Goal: Task Accomplishment & Management: Manage account settings

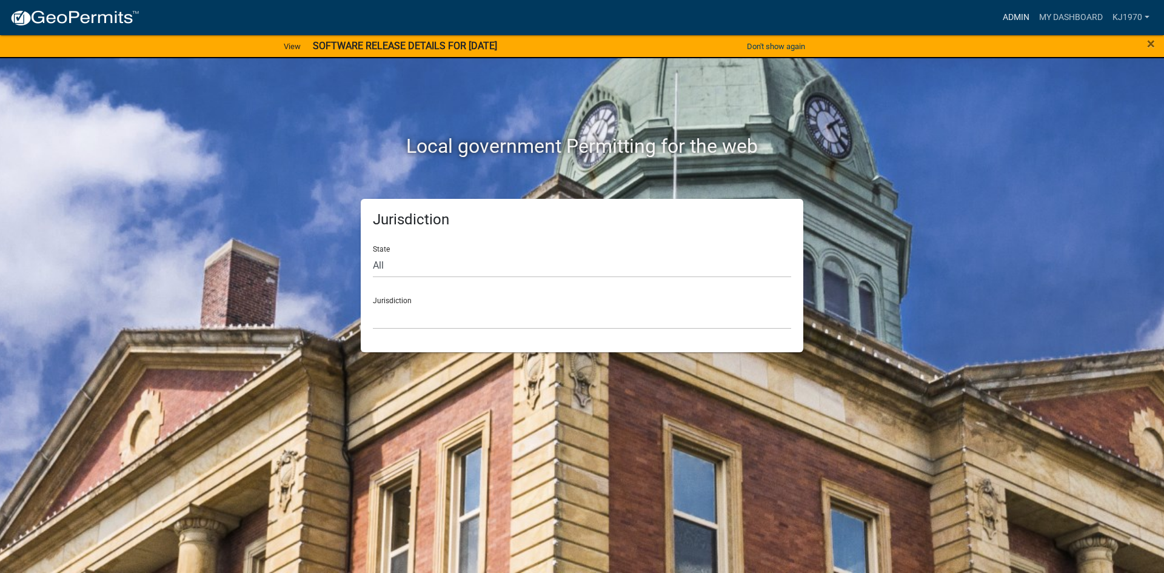
click at [1008, 13] on link "Admin" at bounding box center [1016, 17] width 36 height 23
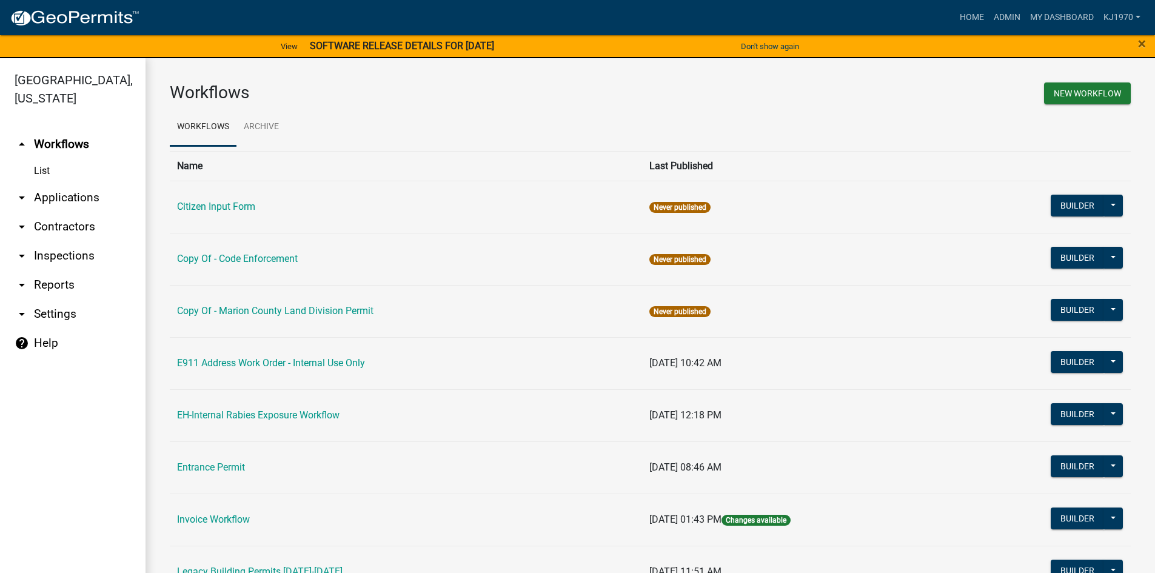
click at [52, 183] on link "arrow_drop_down Applications" at bounding box center [72, 197] width 145 height 29
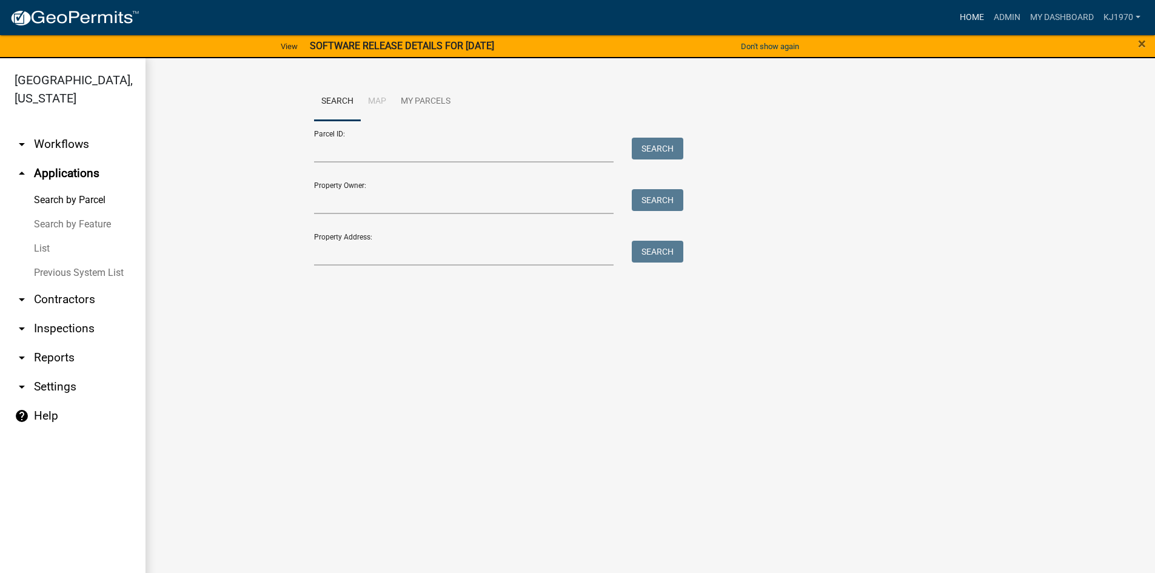
click at [968, 21] on link "Home" at bounding box center [972, 17] width 34 height 23
click at [41, 236] on link "List" at bounding box center [72, 248] width 145 height 24
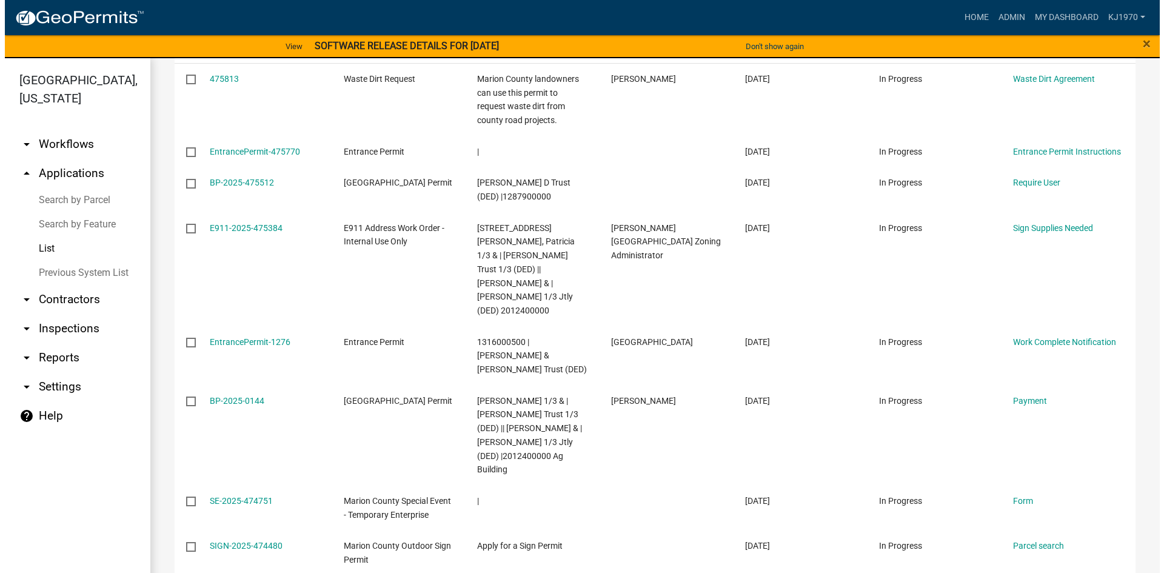
scroll to position [360, 0]
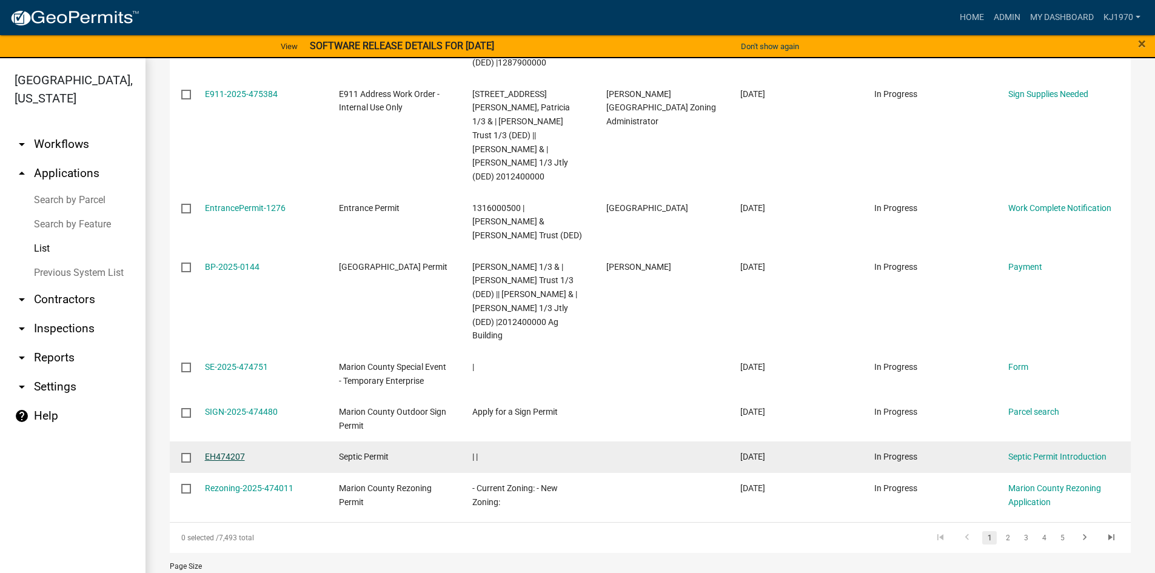
click at [210, 452] on link "EH474207" at bounding box center [225, 457] width 40 height 10
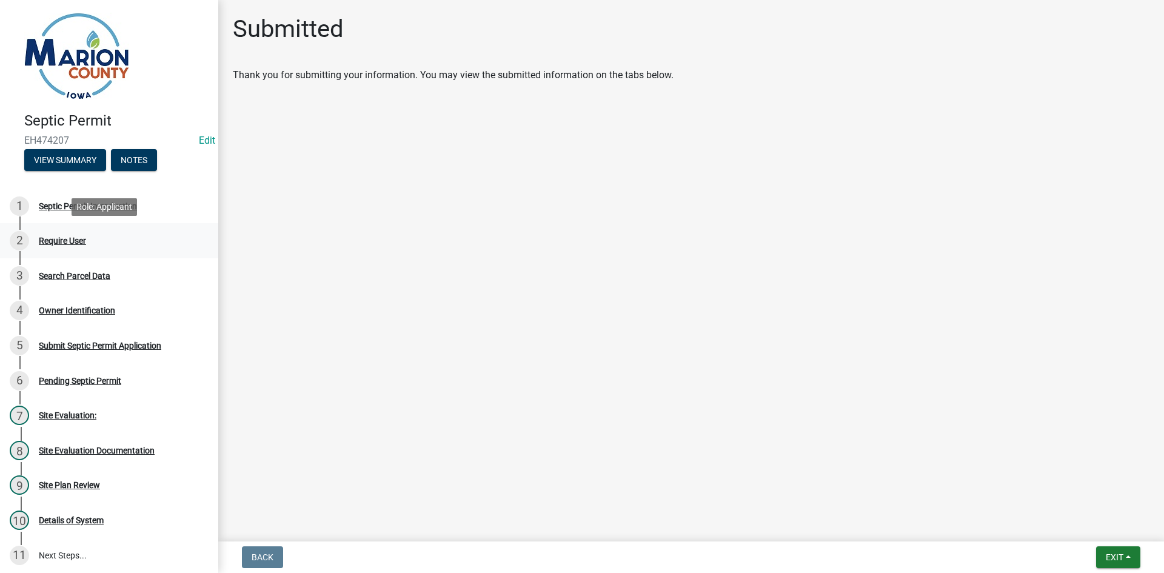
click at [55, 241] on div "Require User" at bounding box center [62, 240] width 47 height 8
click at [56, 273] on div "Search Parcel Data" at bounding box center [75, 276] width 72 height 8
click at [55, 308] on div "Owner Identification" at bounding box center [77, 310] width 76 height 8
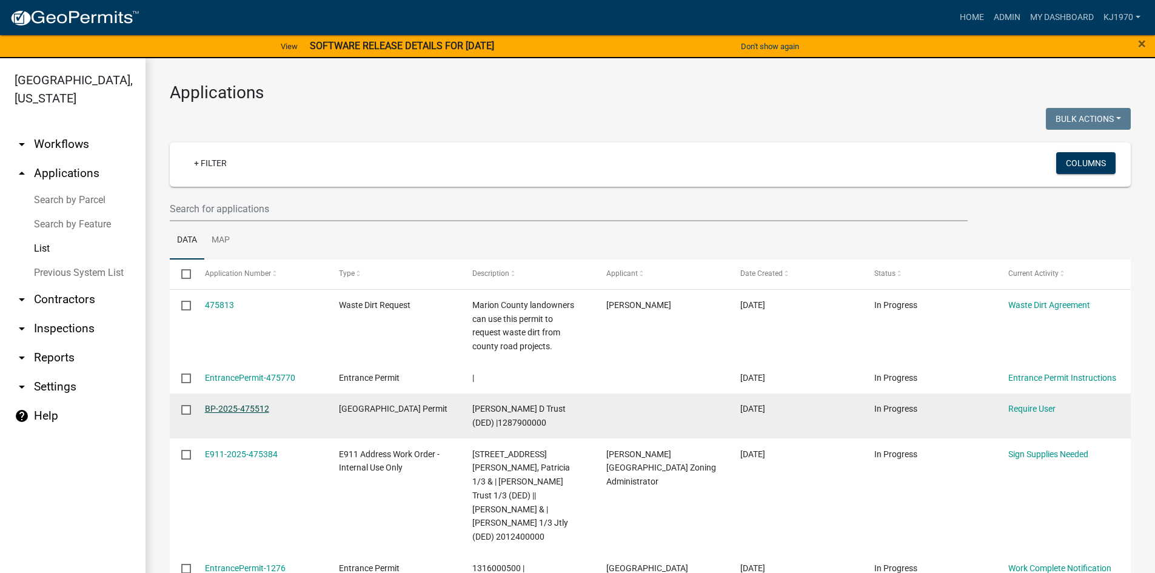
click at [229, 410] on link "BP-2025-475512" at bounding box center [237, 409] width 64 height 10
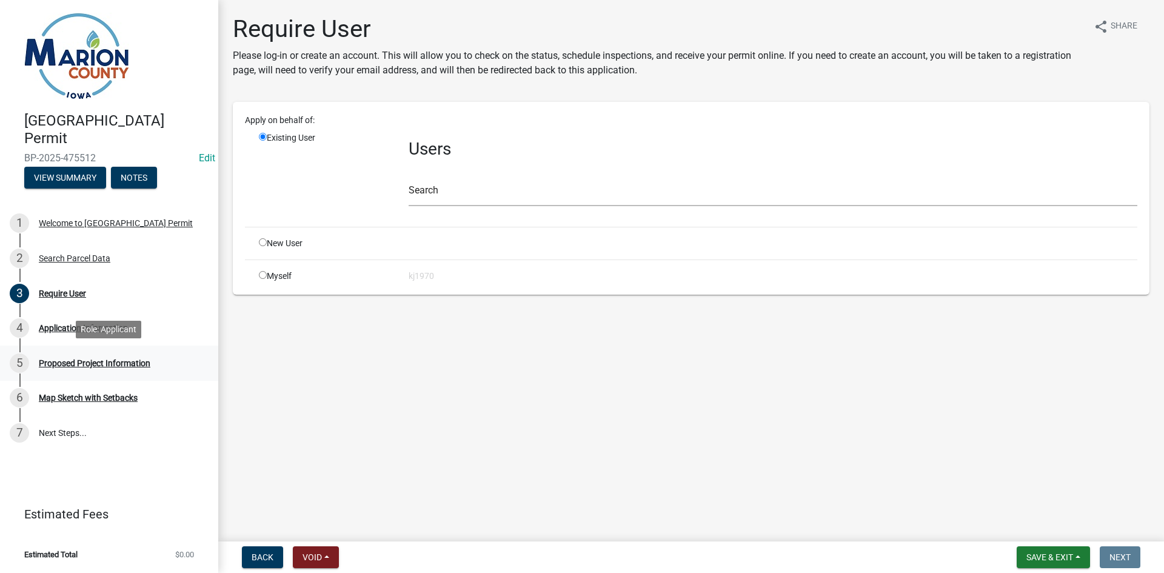
click at [52, 369] on div "5 Proposed Project Information" at bounding box center [104, 362] width 189 height 19
click at [50, 360] on div "Proposed Project Information" at bounding box center [95, 363] width 112 height 8
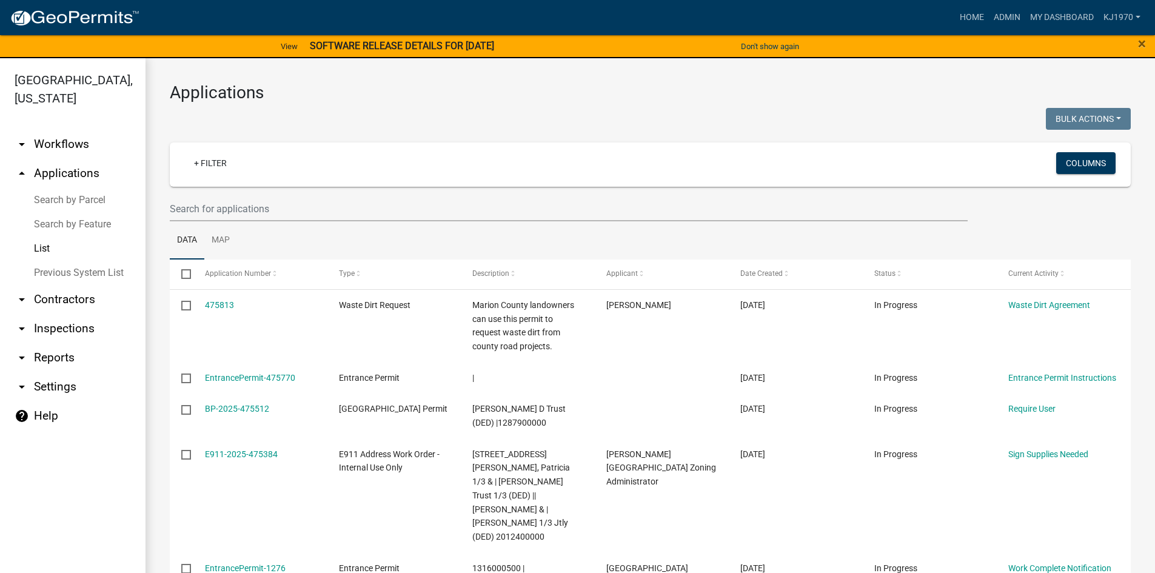
click at [45, 236] on link "List" at bounding box center [72, 248] width 145 height 24
click at [217, 159] on link "+ Filter" at bounding box center [210, 163] width 52 height 22
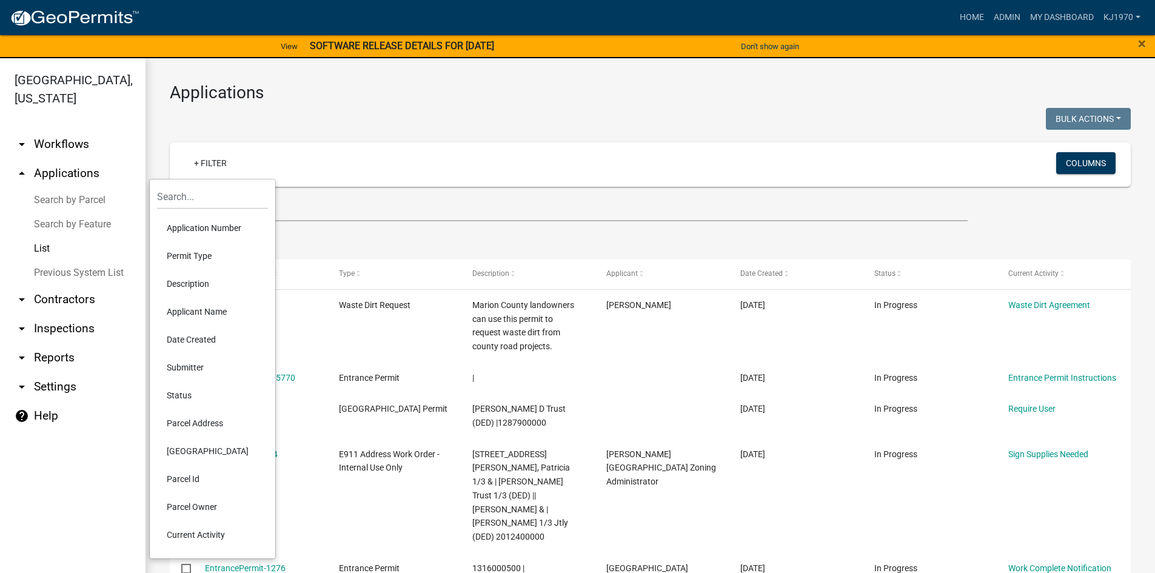
click at [182, 246] on li "Permit Type" at bounding box center [212, 256] width 111 height 28
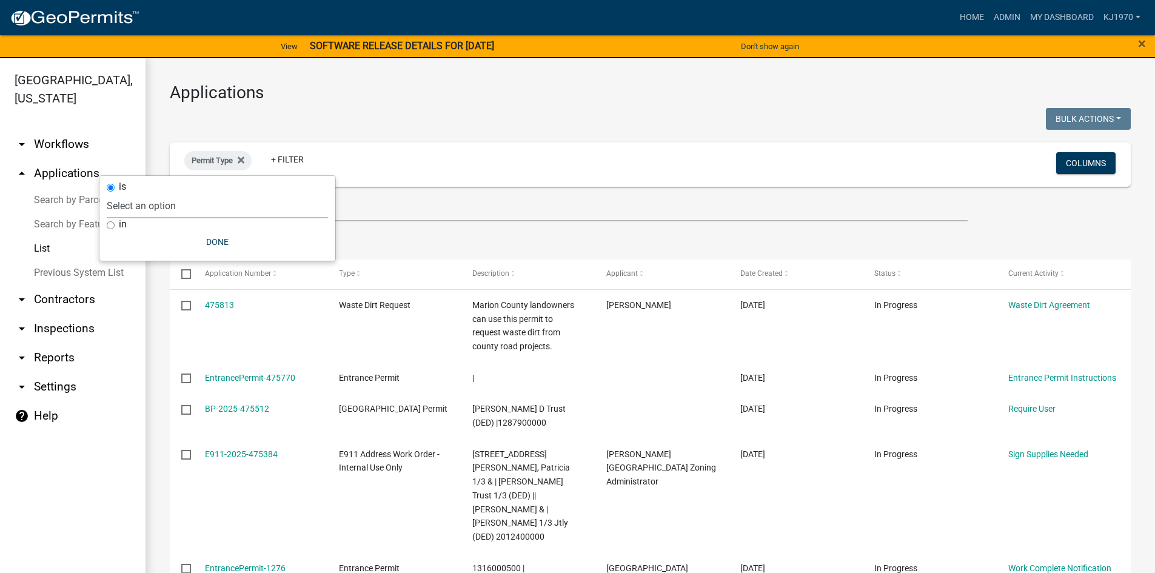
click at [170, 211] on select "Select an option Citizen Input Form Copy Of - Code Enforcement Copy Of - Marion…" at bounding box center [217, 205] width 221 height 25
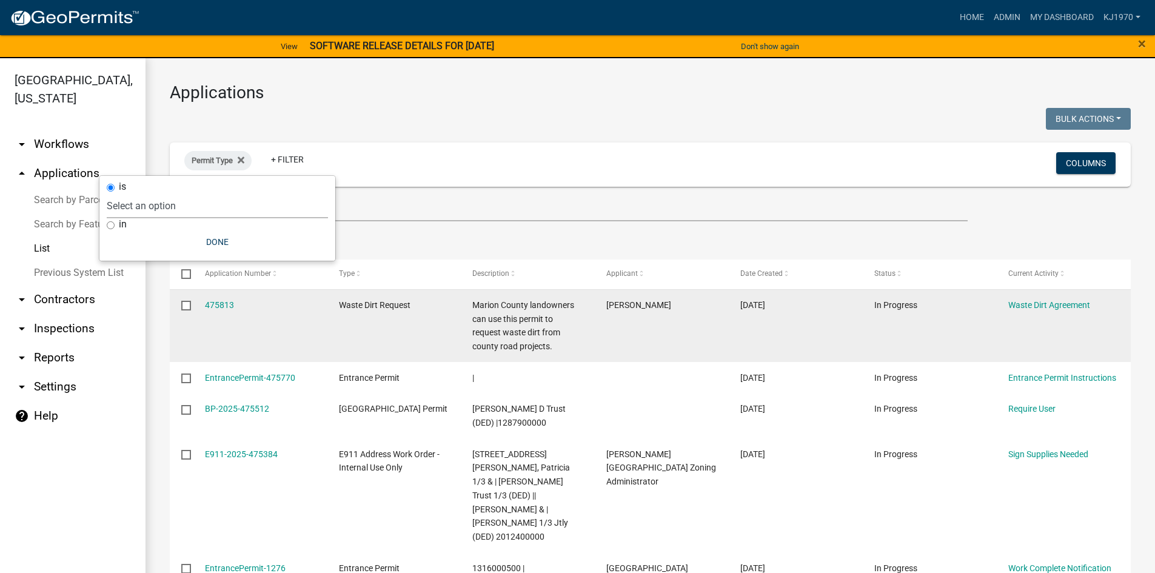
select select "1633d464-13ef-47fb-9c29-9b98f9682d7d"
click at [135, 193] on select "Select an option Citizen Input Form Copy Of - Code Enforcement Copy Of - Marion…" at bounding box center [217, 205] width 221 height 25
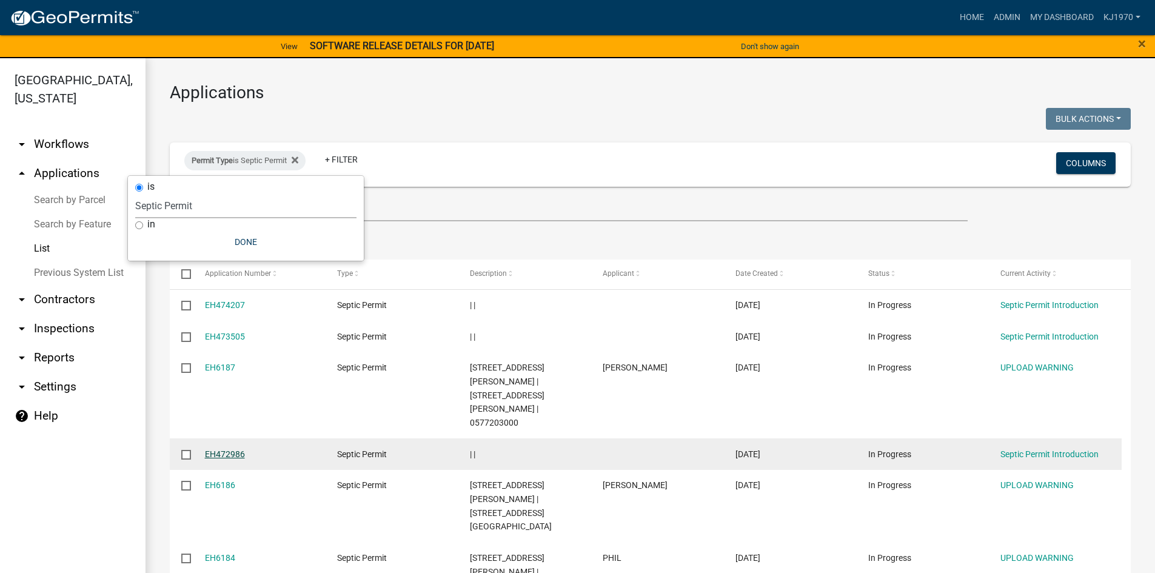
click at [216, 449] on link "EH472986" at bounding box center [225, 454] width 40 height 10
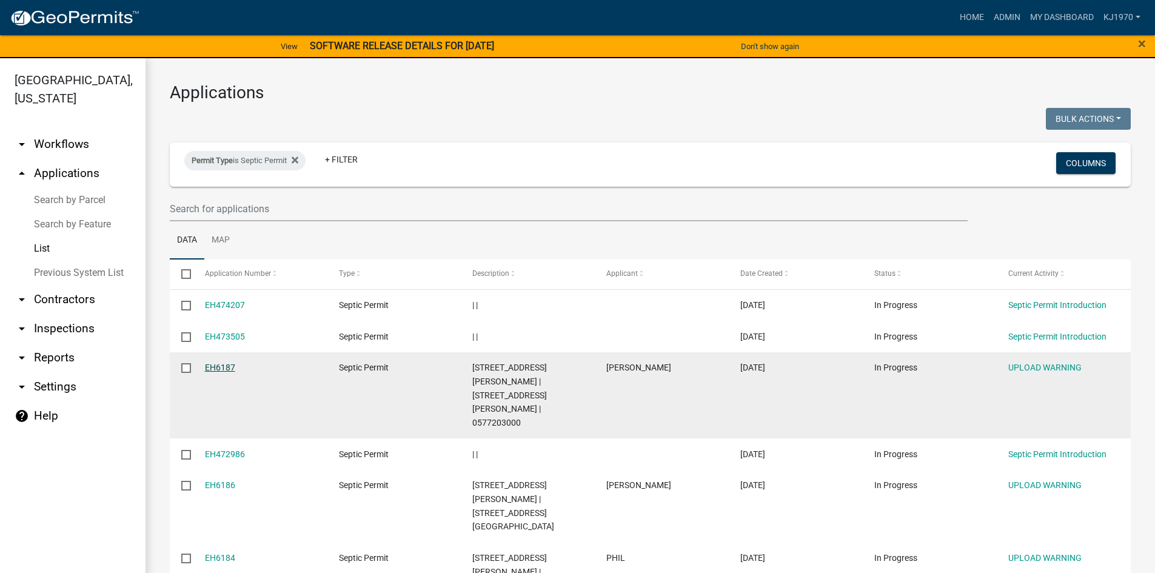
click at [215, 369] on link "EH6187" at bounding box center [220, 368] width 30 height 10
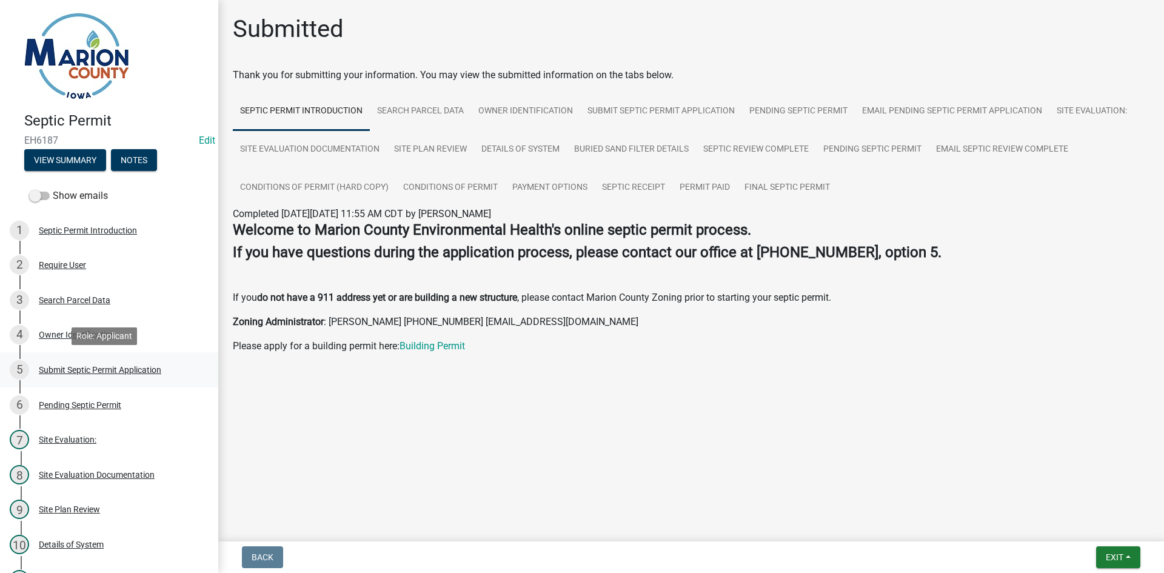
click at [75, 366] on div "Submit Septic Permit Application" at bounding box center [100, 370] width 122 height 8
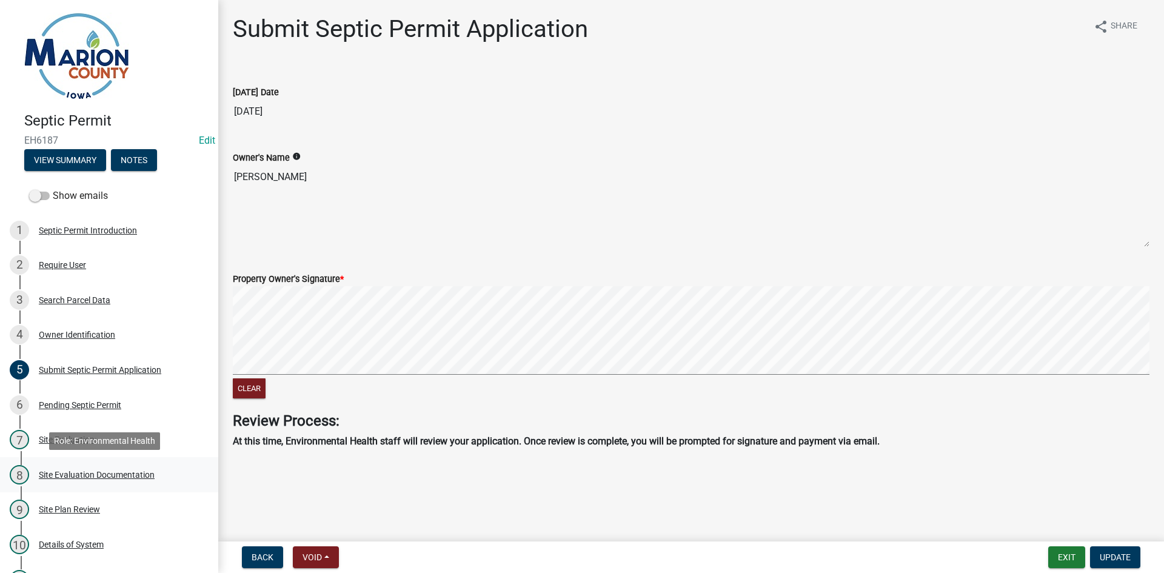
click at [61, 476] on div "Site Evaluation Documentation" at bounding box center [97, 474] width 116 height 8
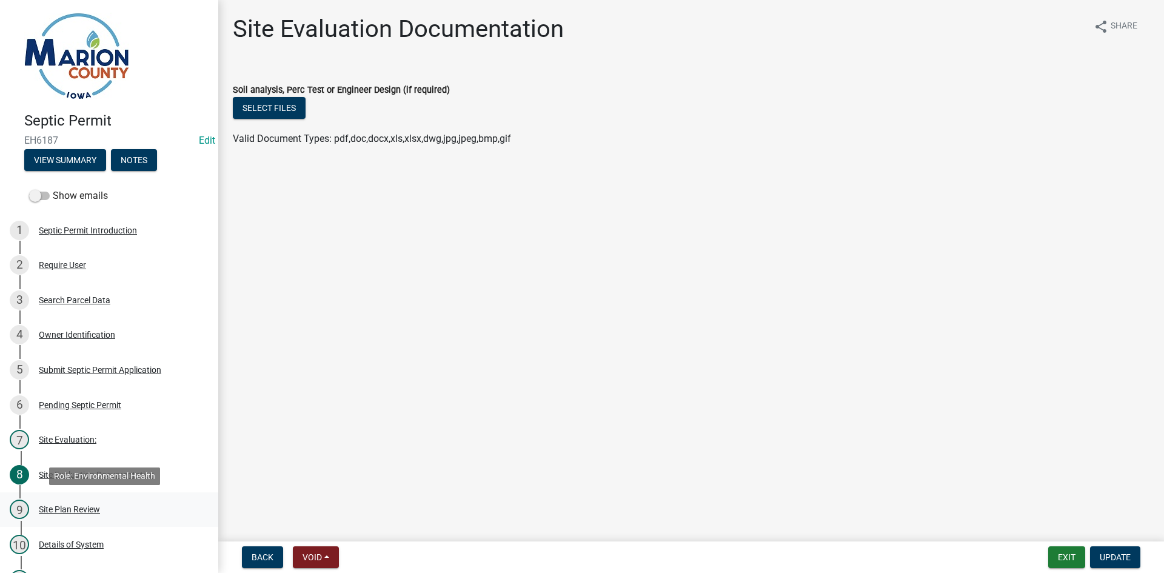
click at [56, 508] on div "Site Plan Review" at bounding box center [69, 509] width 61 height 8
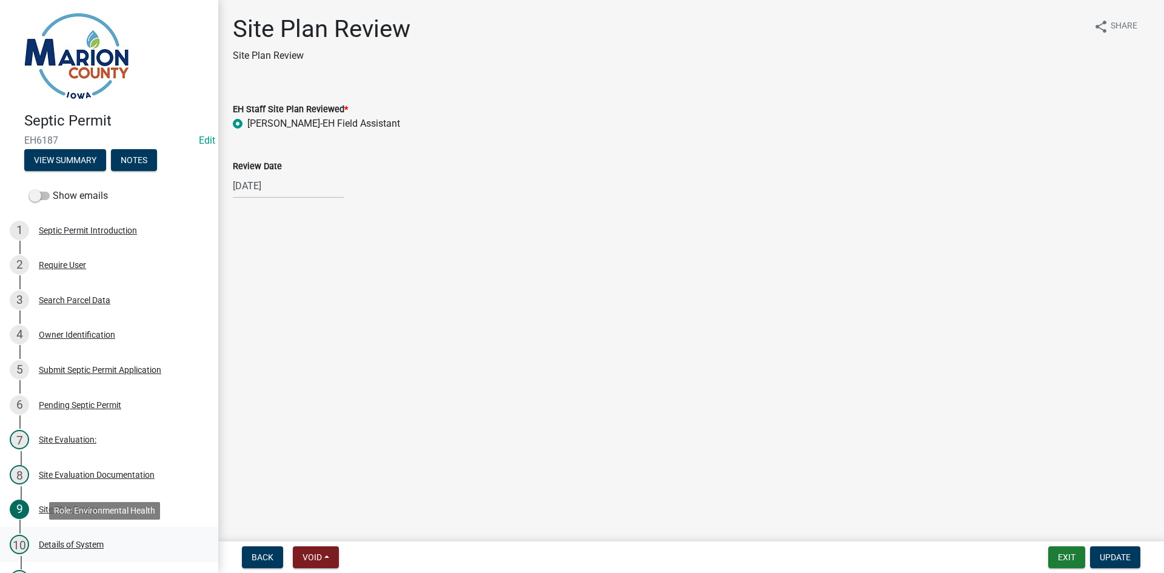
click at [55, 546] on div "Details of System" at bounding box center [71, 544] width 65 height 8
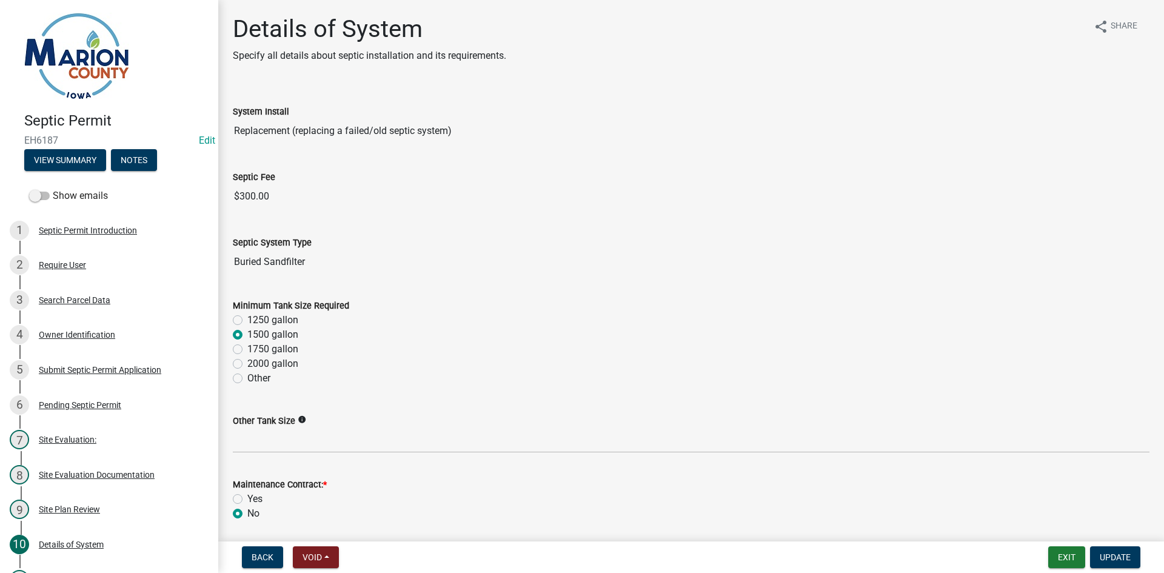
scroll to position [486, 0]
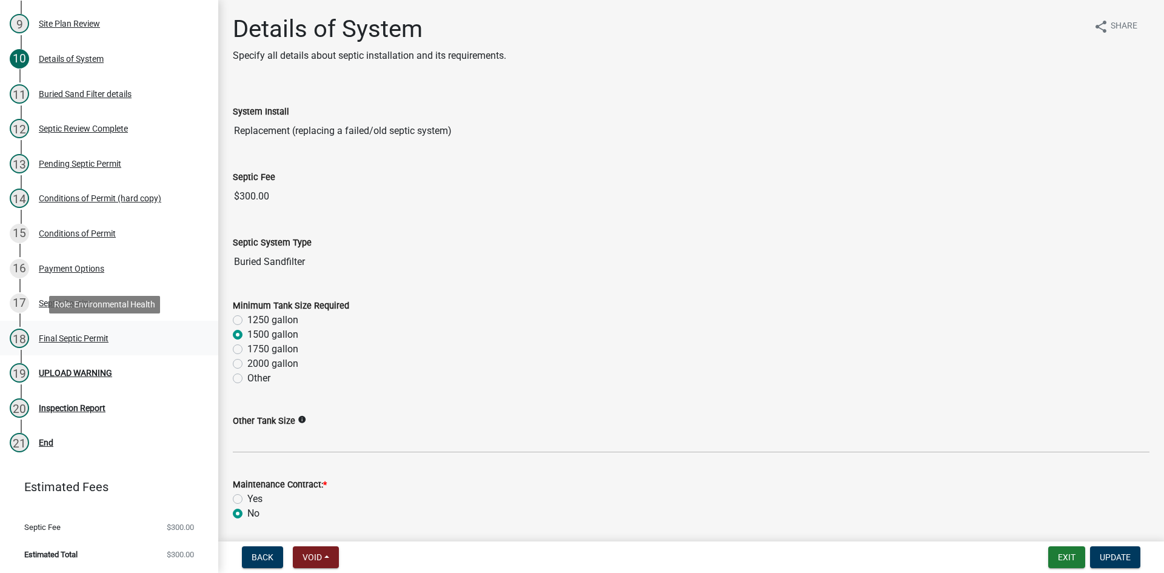
click at [82, 336] on div "Final Septic Permit" at bounding box center [74, 338] width 70 height 8
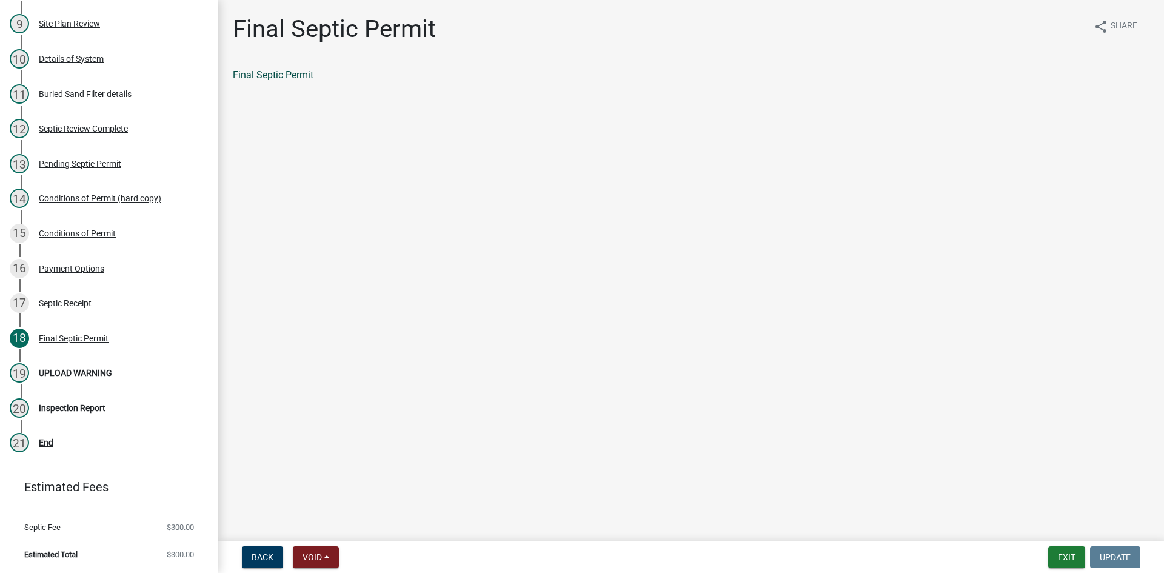
click at [258, 74] on link "Final Septic Permit" at bounding box center [273, 75] width 81 height 12
click at [76, 300] on div "Septic Receipt" at bounding box center [65, 303] width 53 height 8
click at [252, 75] on link "Septic Receipt" at bounding box center [263, 75] width 61 height 12
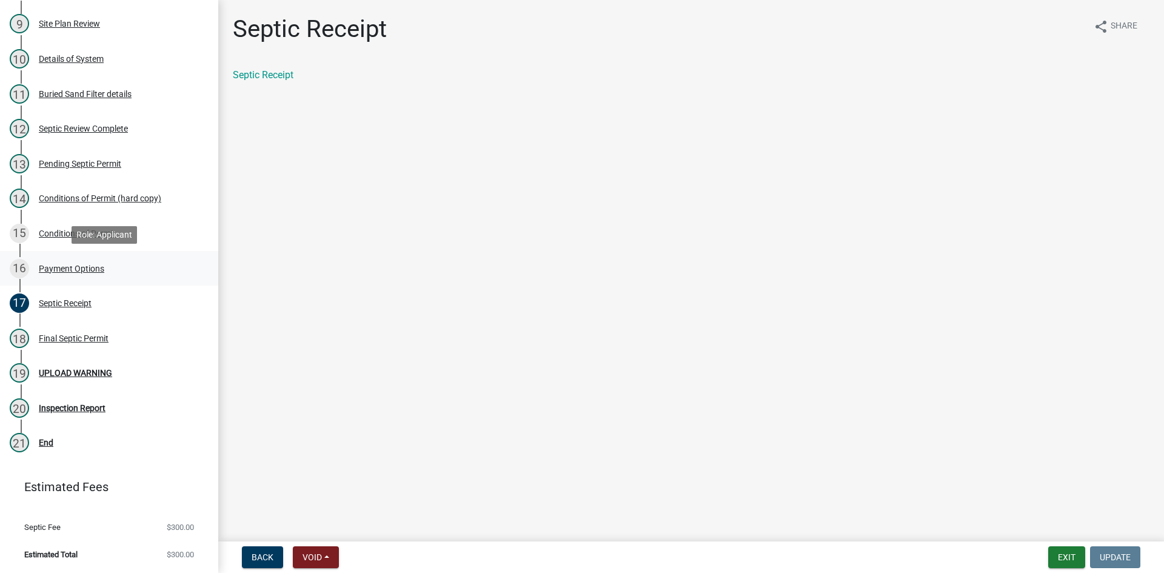
click at [61, 265] on div "Payment Options" at bounding box center [71, 268] width 65 height 8
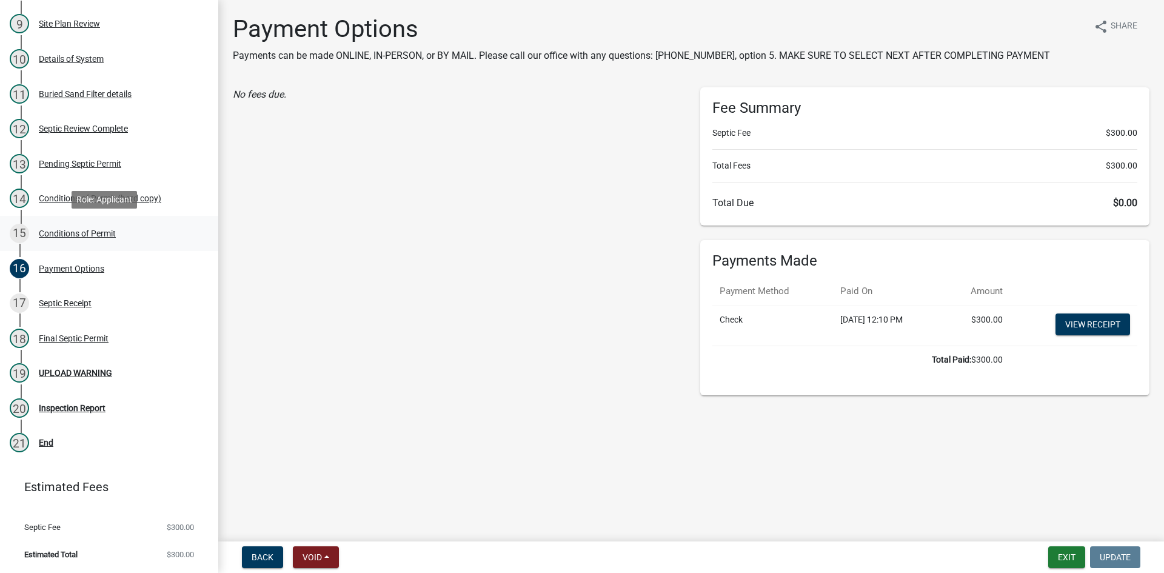
click at [61, 230] on div "Conditions of Permit" at bounding box center [77, 233] width 77 height 8
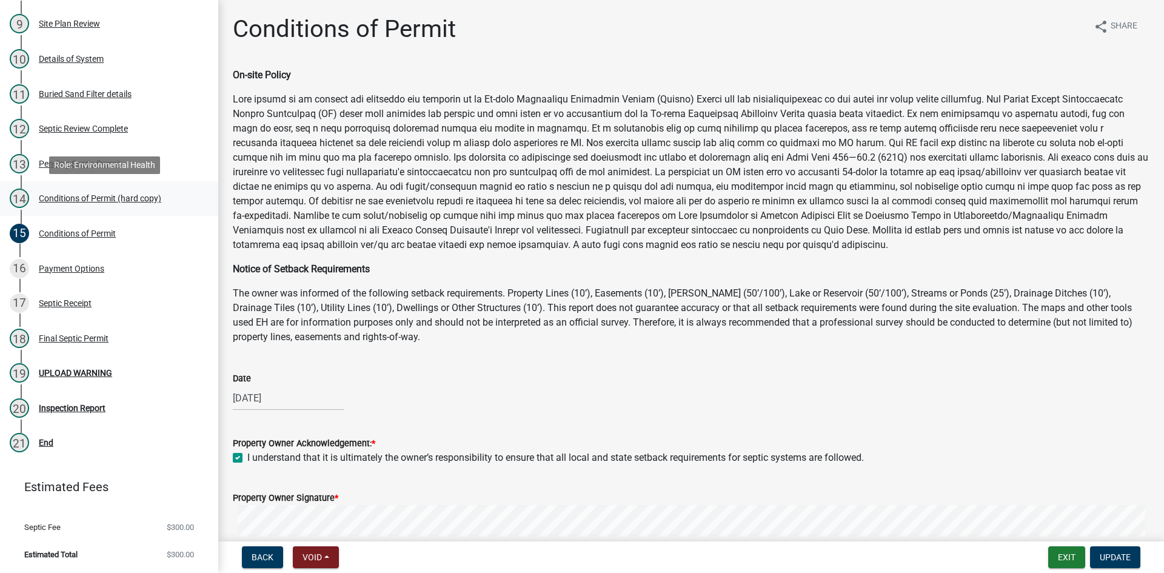
click at [65, 199] on div "Conditions of Permit (hard copy)" at bounding box center [100, 198] width 122 height 8
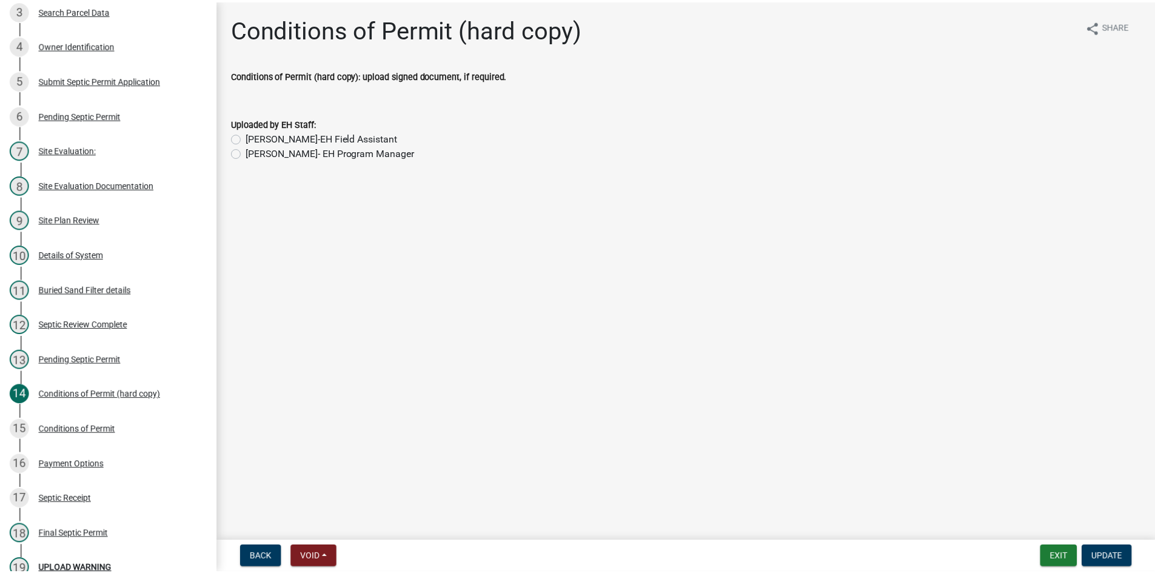
scroll to position [287, 0]
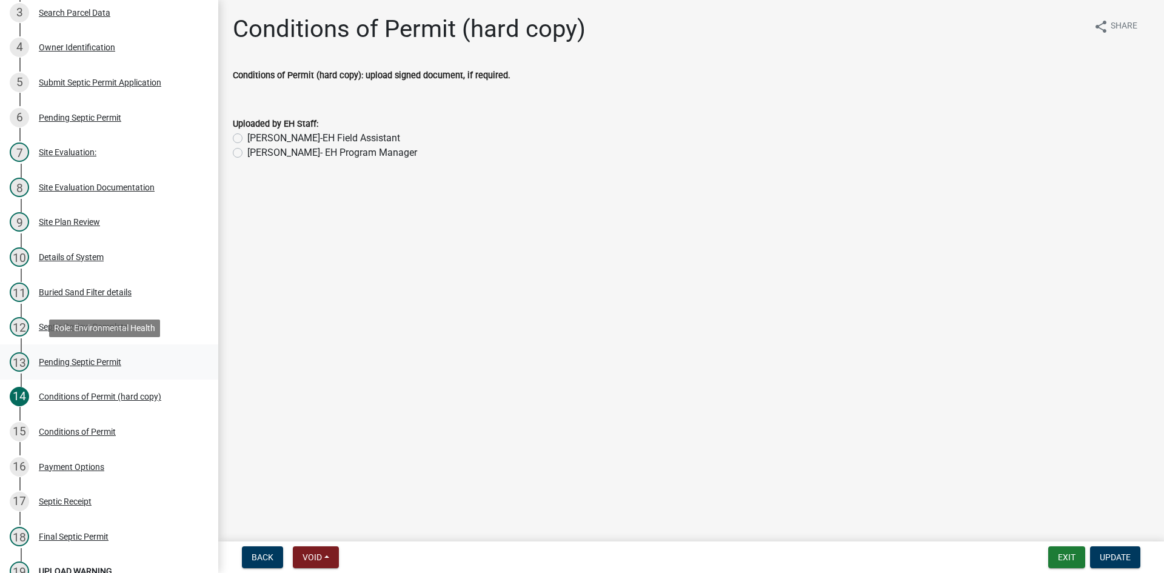
click at [105, 363] on div "Pending Septic Permit" at bounding box center [80, 362] width 82 height 8
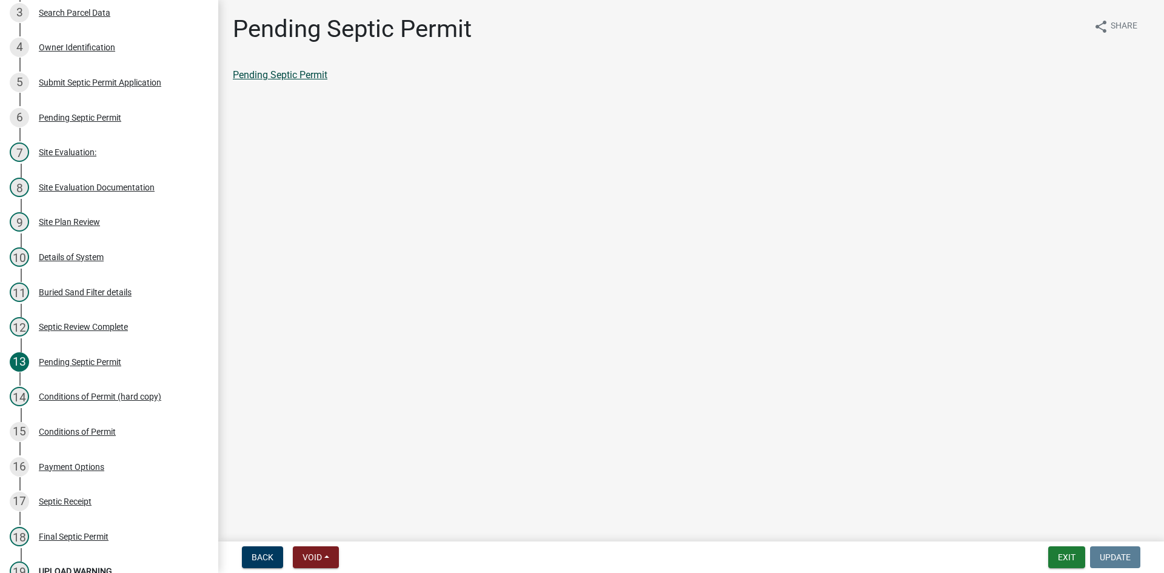
click at [301, 78] on link "Pending Septic Permit" at bounding box center [280, 75] width 95 height 12
click at [53, 255] on div "Details of System" at bounding box center [71, 257] width 65 height 8
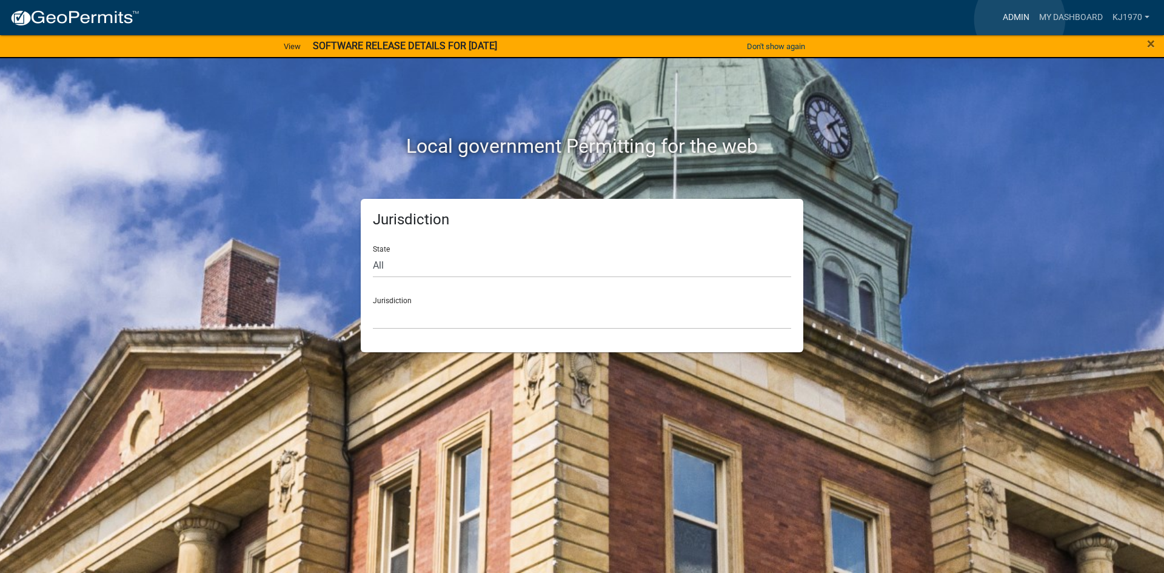
click at [1020, 19] on link "Admin" at bounding box center [1016, 17] width 36 height 23
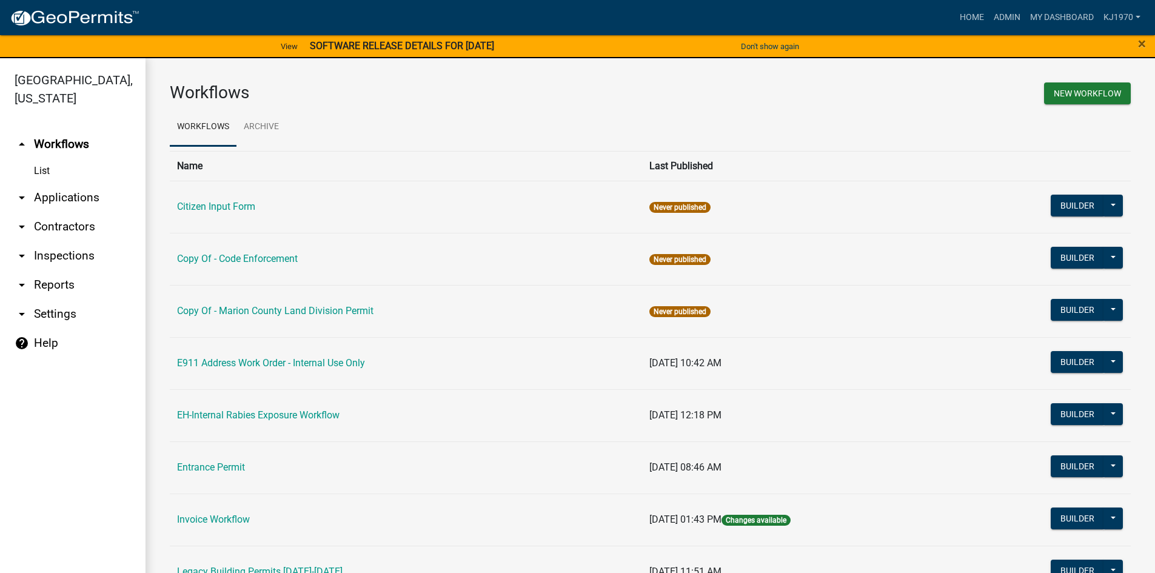
click at [37, 183] on link "arrow_drop_down Applications" at bounding box center [72, 197] width 145 height 29
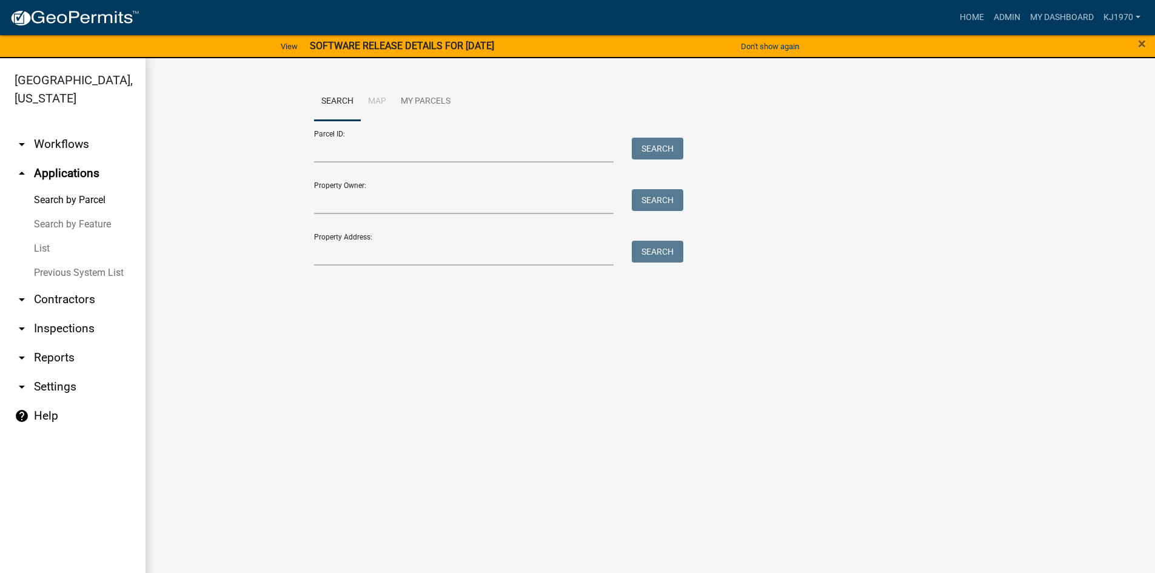
click at [36, 236] on link "List" at bounding box center [72, 248] width 145 height 24
